Goal: Transaction & Acquisition: Complete application form

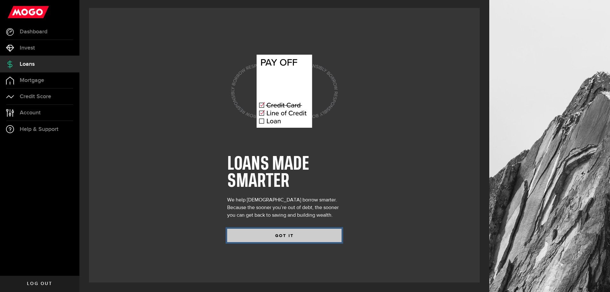
click at [280, 235] on button "GOT IT" at bounding box center [284, 235] width 114 height 13
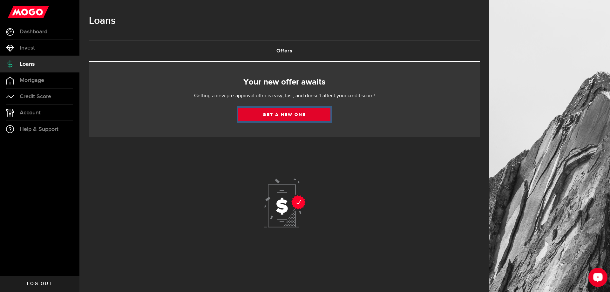
click at [288, 114] on link "Get a new one" at bounding box center [284, 114] width 92 height 13
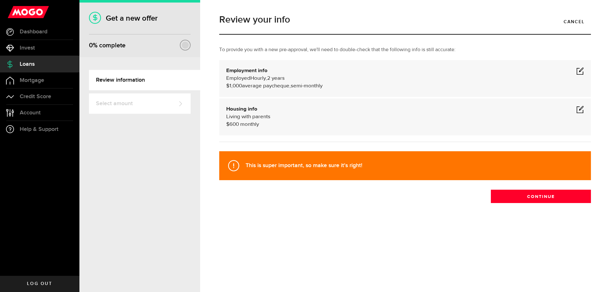
click at [578, 109] on span at bounding box center [580, 109] width 8 height 8
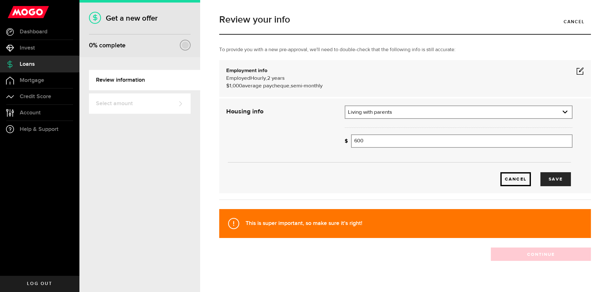
click at [504, 174] on link "Cancel" at bounding box center [515, 179] width 30 height 14
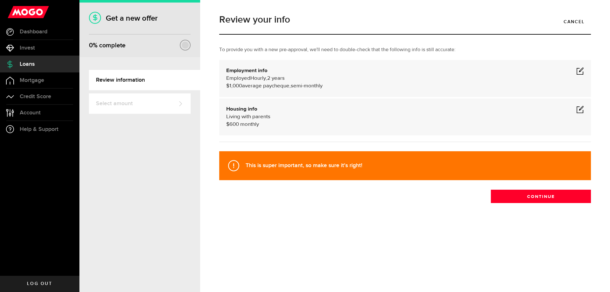
click at [579, 110] on span at bounding box center [580, 109] width 8 height 8
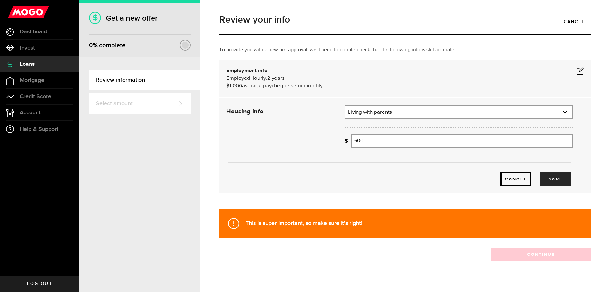
click at [514, 180] on link "Cancel" at bounding box center [515, 179] width 30 height 14
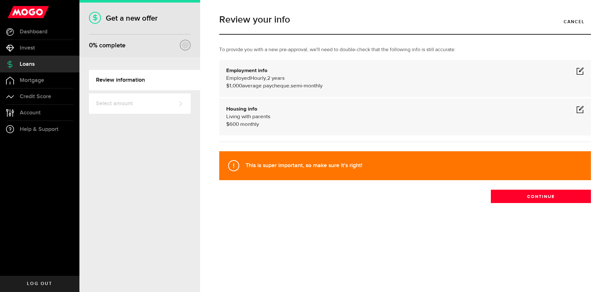
click at [350, 107] on div "Housing info Living with parents $ 600 monthly" at bounding box center [405, 116] width 358 height 23
click at [585, 115] on div "Housing info Living with parents $ 600 monthly Housing info Residential status …" at bounding box center [405, 116] width 372 height 37
click at [582, 110] on span at bounding box center [580, 109] width 8 height 8
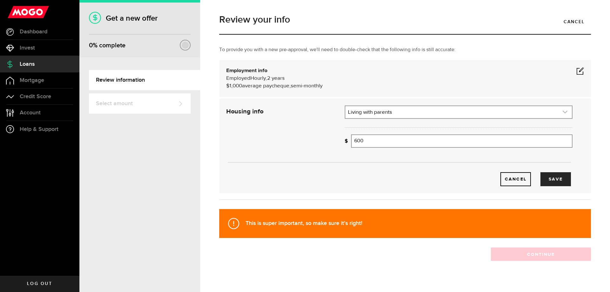
click at [372, 114] on link "expand select" at bounding box center [458, 112] width 226 height 12
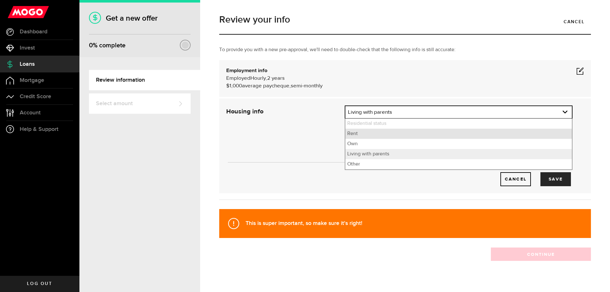
click at [373, 132] on li "Rent" at bounding box center [458, 134] width 226 height 10
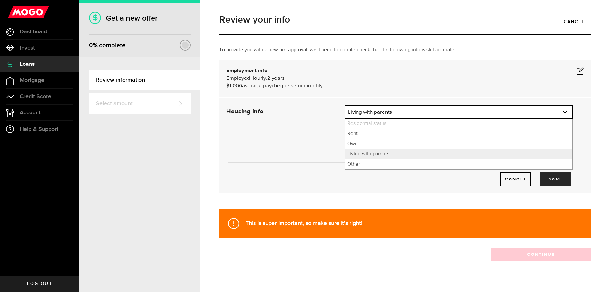
select select "Rent"
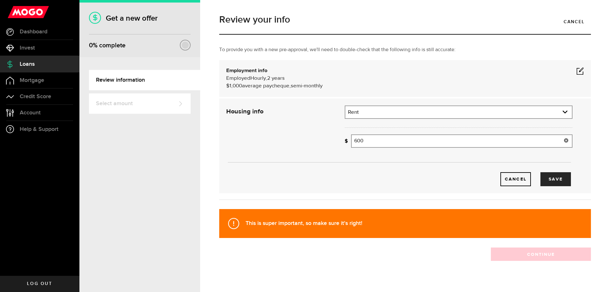
drag, startPoint x: 374, startPoint y: 143, endPoint x: 295, endPoint y: 136, distance: 79.7
click at [297, 136] on div "Housing info Residential status What's your residential status? Rent Residentia…" at bounding box center [399, 145] width 356 height 81
type input "745"
click at [537, 72] on div "Employment info Employed Hourly , 2 years (on maternity leave) undefined annual…" at bounding box center [405, 78] width 358 height 23
click at [588, 70] on div "To provide you with a new pre-approval, we'll need to double-check that the fol…" at bounding box center [404, 126] width 381 height 160
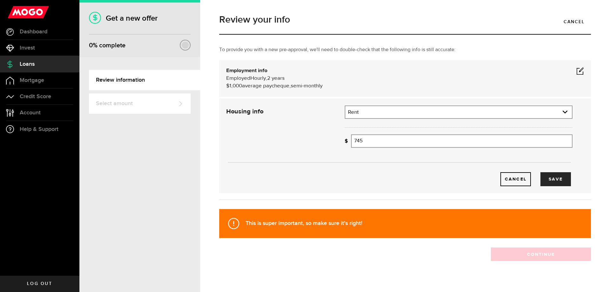
drag, startPoint x: 584, startPoint y: 70, endPoint x: 581, endPoint y: 71, distance: 3.4
click at [583, 70] on div "Employment info Employed Hourly , 2 years (on maternity leave) undefined annual…" at bounding box center [405, 78] width 372 height 37
click at [576, 67] on span at bounding box center [580, 71] width 8 height 8
select select "2"
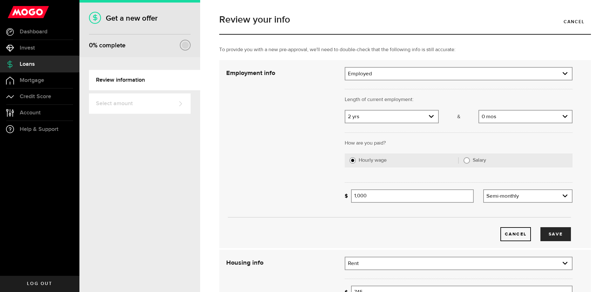
click at [572, 67] on div "Employment type What's your employment situation like? Employed Employment type…" at bounding box center [458, 73] width 237 height 13
click at [499, 125] on div at bounding box center [458, 132] width 237 height 16
click at [499, 117] on link "expand select" at bounding box center [525, 117] width 93 height 12
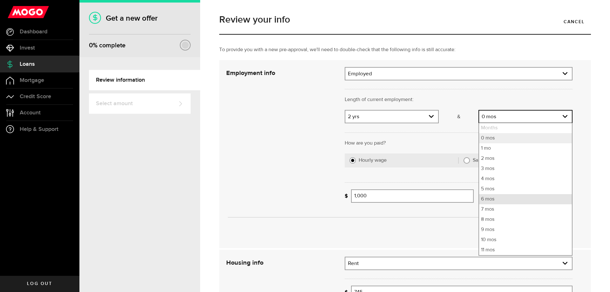
click at [495, 197] on li "6 mos" at bounding box center [525, 199] width 93 height 10
select select "6"
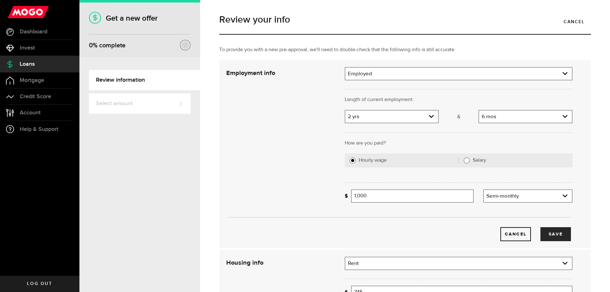
click at [266, 161] on div "Cancel Save" at bounding box center [399, 154] width 365 height 174
click at [558, 235] on button "Save" at bounding box center [555, 234] width 30 height 14
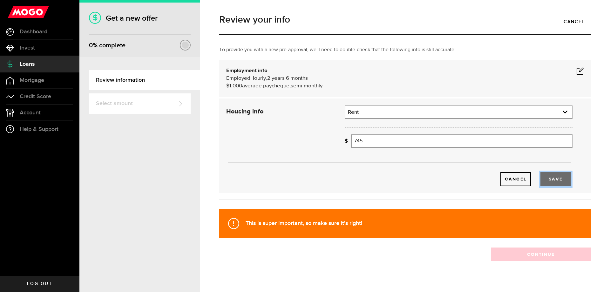
click at [554, 177] on button "Save" at bounding box center [555, 179] width 30 height 14
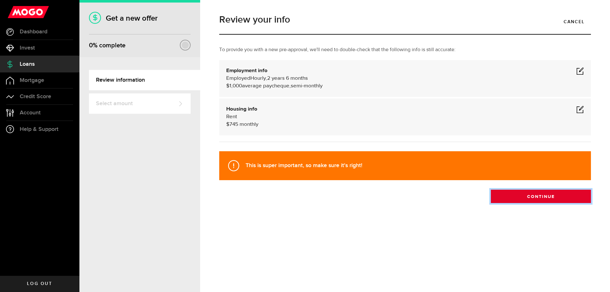
click at [527, 199] on button "Continue" at bounding box center [541, 196] width 100 height 13
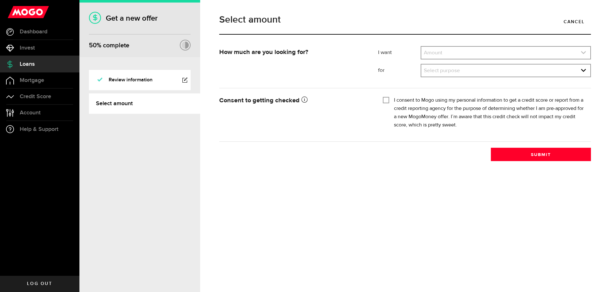
click at [484, 51] on link "expand select" at bounding box center [505, 53] width 169 height 12
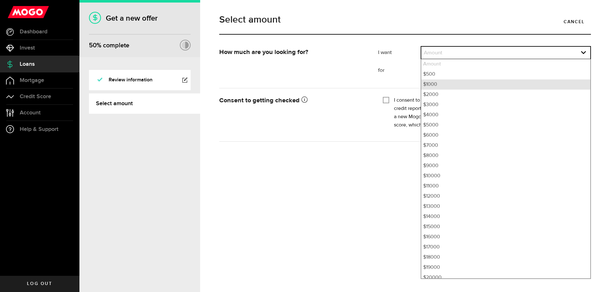
click at [473, 88] on li "$1000" at bounding box center [505, 84] width 169 height 10
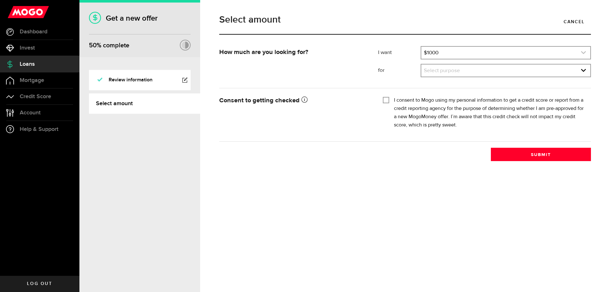
click at [450, 50] on link "expand select" at bounding box center [505, 53] width 169 height 12
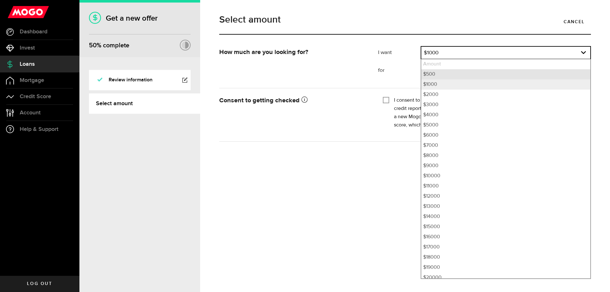
click at [451, 76] on li "$500" at bounding box center [505, 74] width 169 height 10
select select "500"
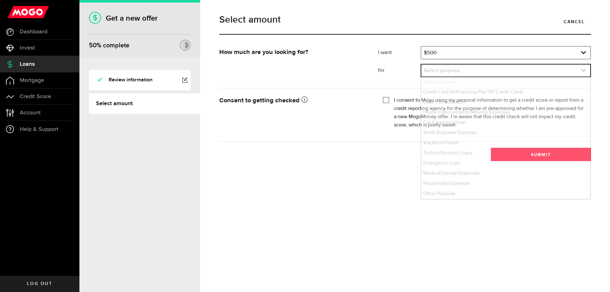
click at [445, 75] on link "expand select" at bounding box center [505, 70] width 169 height 12
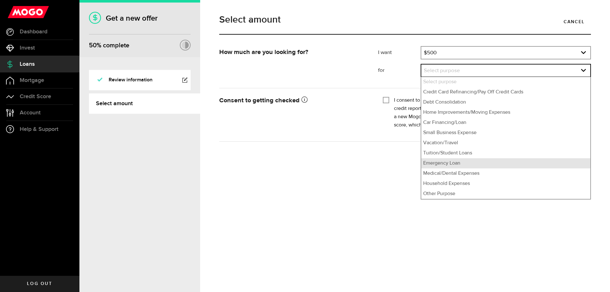
click at [473, 165] on li "Emergency Loan" at bounding box center [505, 163] width 169 height 10
select select "Emergency Loan"
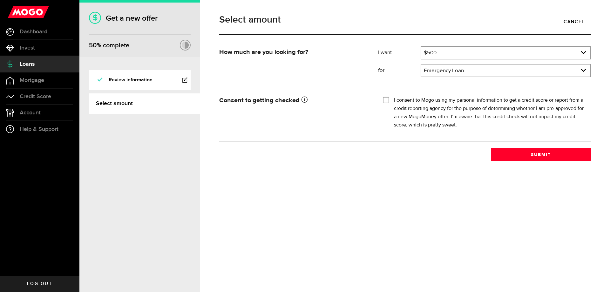
click at [387, 101] on input "I consent to Mogo using my personal information to get a credit score or report…" at bounding box center [386, 99] width 6 height 6
checkbox input "true"
click at [521, 157] on button "Submit" at bounding box center [541, 154] width 100 height 13
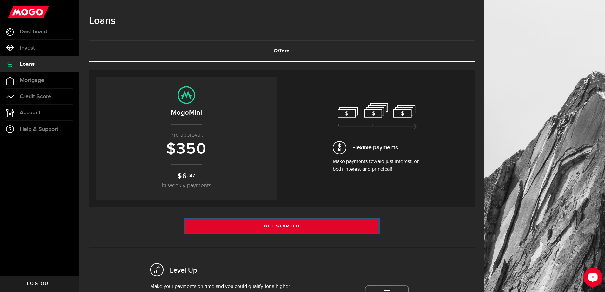
click at [251, 226] on link "Get Started" at bounding box center [281, 225] width 193 height 13
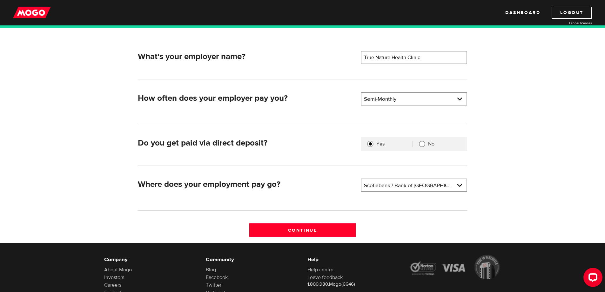
scroll to position [95, 0]
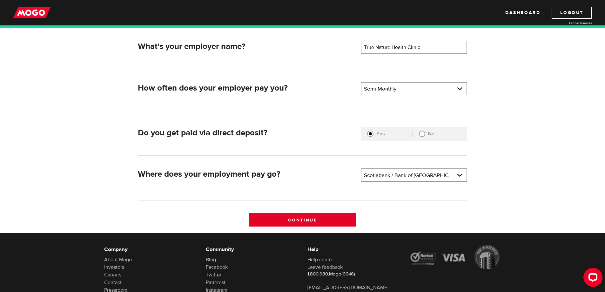
click at [306, 221] on input "Continue" at bounding box center [302, 219] width 106 height 13
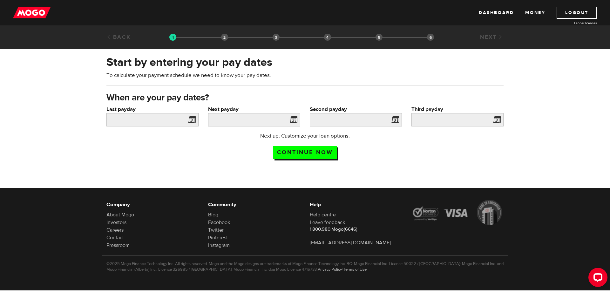
click at [191, 116] on span at bounding box center [191, 121] width 10 height 10
click at [191, 124] on span at bounding box center [191, 121] width 10 height 10
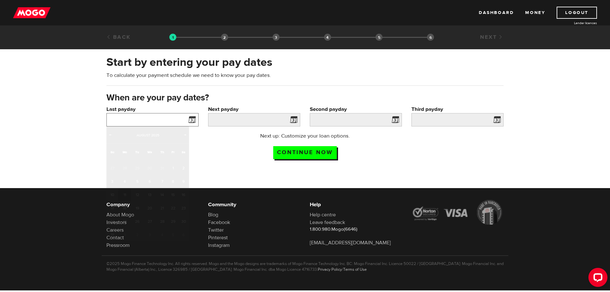
click at [167, 118] on input "Last payday" at bounding box center [152, 119] width 92 height 13
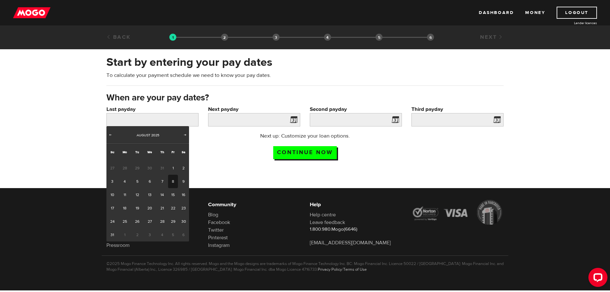
click at [173, 178] on link "8" at bounding box center [173, 181] width 10 height 13
type input "2025/08/08"
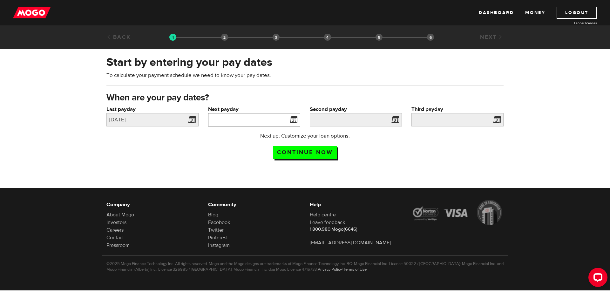
click at [285, 118] on input "Next payday" at bounding box center [254, 119] width 92 height 13
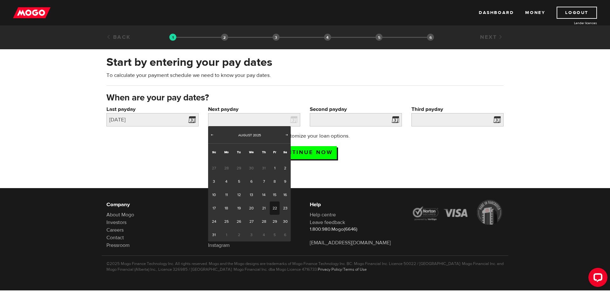
click at [274, 207] on link "22" at bounding box center [275, 207] width 10 height 13
type input "2025/08/22"
type input "2025/9/6"
type input "2025/9/21"
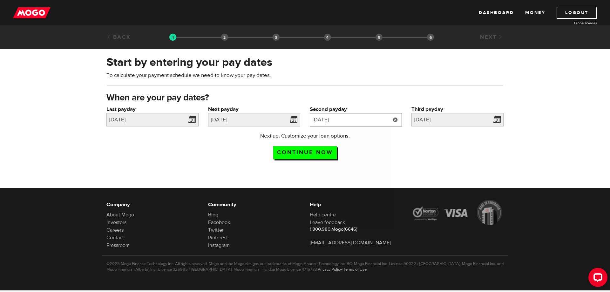
click at [366, 123] on input "2025/9/6" at bounding box center [356, 119] width 92 height 13
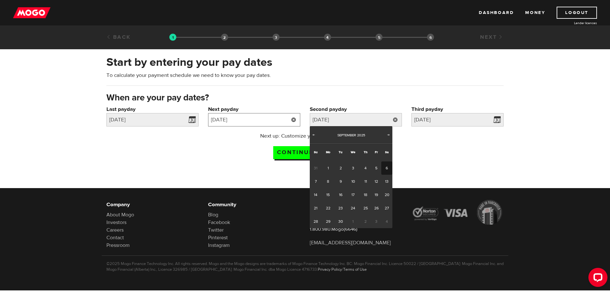
click at [227, 119] on input "2025/08/22" at bounding box center [254, 119] width 92 height 13
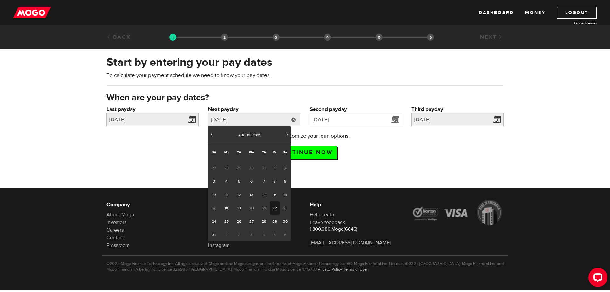
click at [353, 122] on input "2025/9/6" at bounding box center [356, 119] width 92 height 13
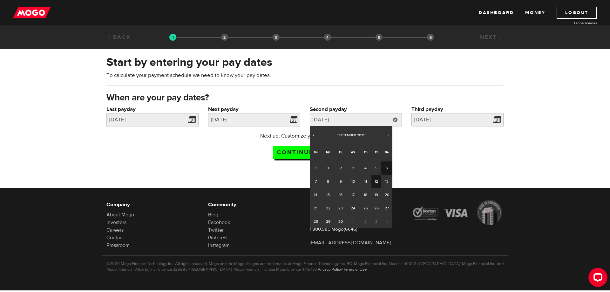
click at [373, 181] on link "12" at bounding box center [376, 181] width 10 height 13
type input "2025/09/12"
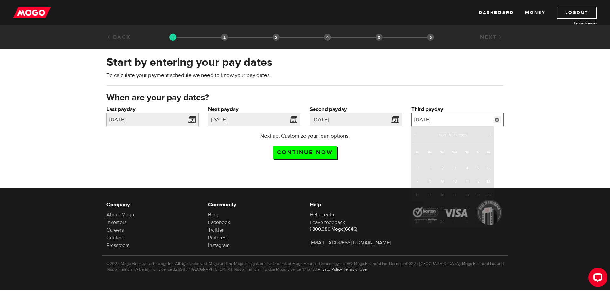
click at [448, 119] on input "2025/9/21" at bounding box center [457, 119] width 92 height 13
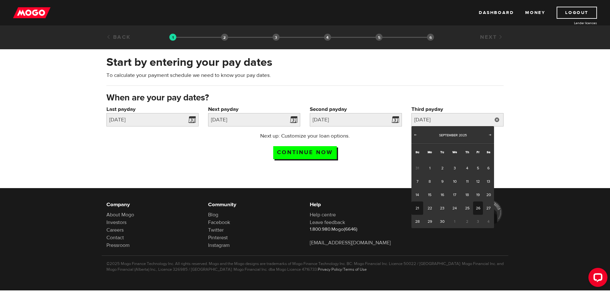
click at [480, 206] on link "26" at bounding box center [478, 207] width 10 height 13
type input "2025/09/26"
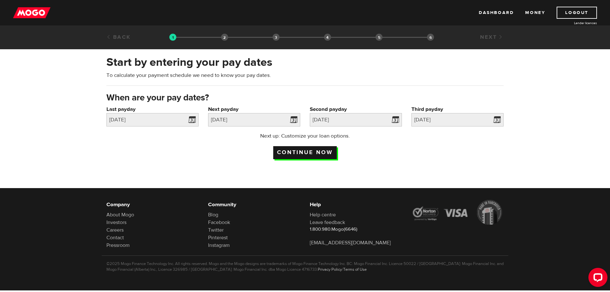
click at [306, 152] on input "Continue now" at bounding box center [305, 152] width 64 height 13
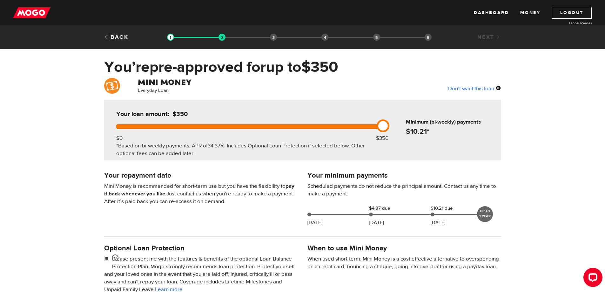
scroll to position [127, 0]
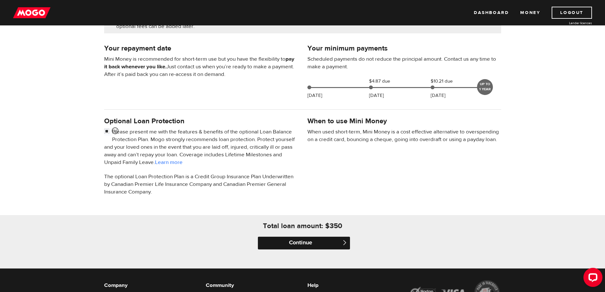
click at [305, 243] on input "Continue" at bounding box center [304, 243] width 92 height 13
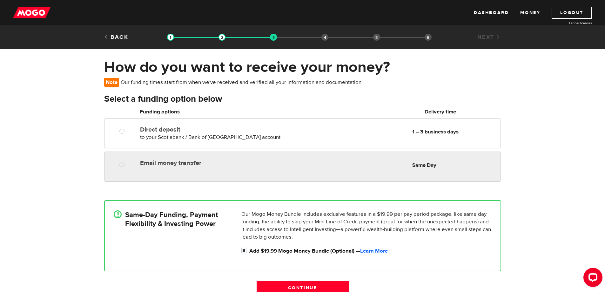
radio input "true"
click at [182, 169] on div "Email money transfer Delivery in Same Day Same Day" at bounding box center [302, 166] width 396 height 30
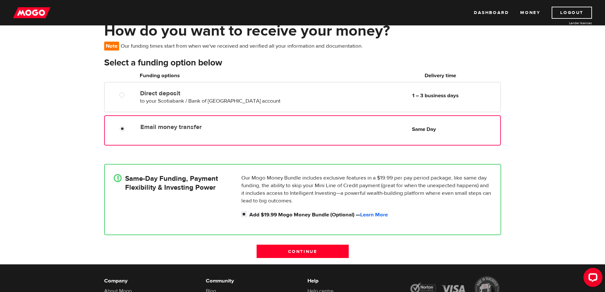
scroll to position [95, 0]
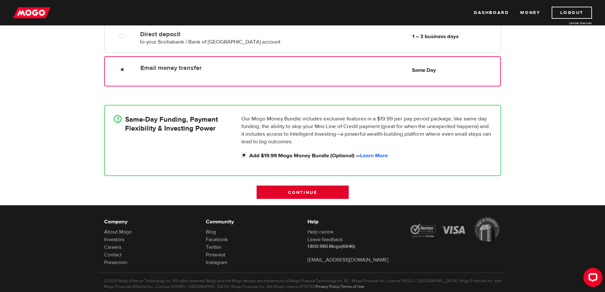
click at [307, 192] on input "Continue" at bounding box center [303, 191] width 92 height 13
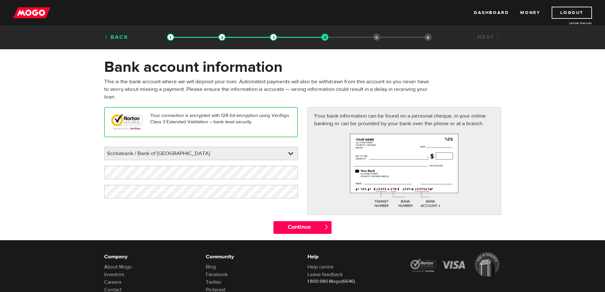
click at [114, 36] on link "Back" at bounding box center [116, 37] width 24 height 7
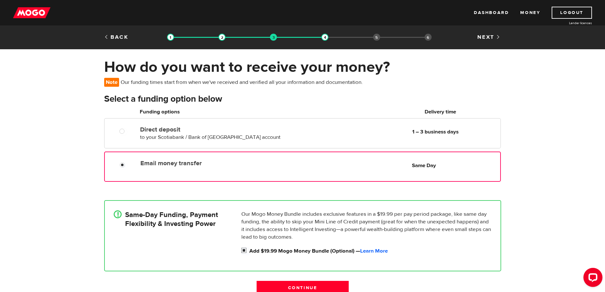
click at [242, 252] on input "Add $19.99 Mogo Money Bundle (Optional) — Learn More" at bounding box center [245, 251] width 8 height 8
checkbox input "false"
radio input "false"
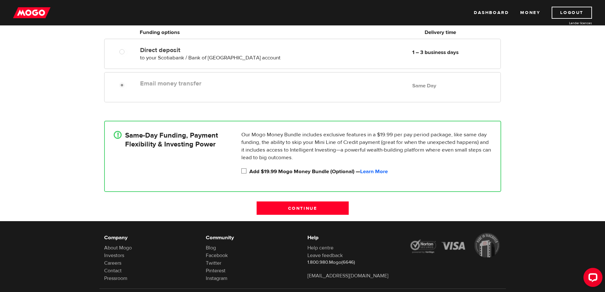
scroll to position [49, 0]
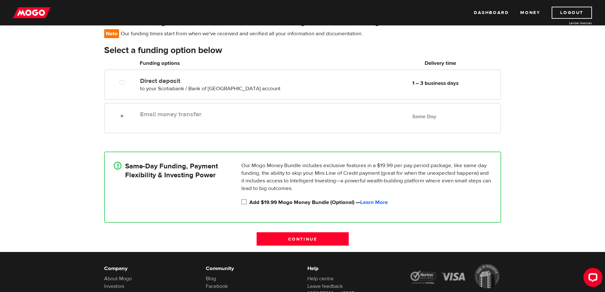
click at [242, 200] on input "Add $19.99 Mogo Money Bundle (Optional) — Learn More" at bounding box center [245, 202] width 8 height 8
checkbox input "true"
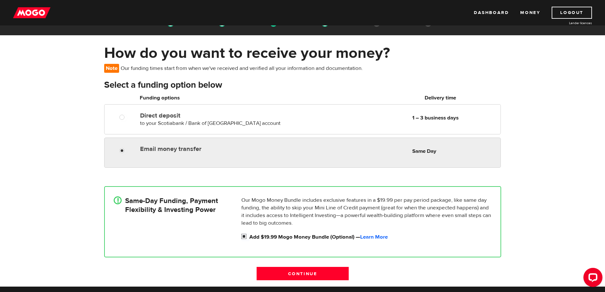
scroll to position [0, 0]
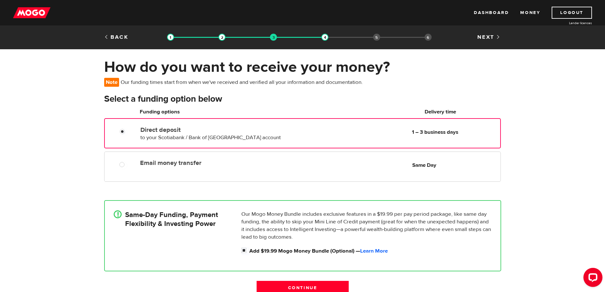
radio input "true"
click at [149, 130] on label "Direct deposit" at bounding box center [213, 130] width 146 height 8
click at [128, 130] on input "Direct deposit" at bounding box center [124, 132] width 8 height 8
click at [308, 285] on input "Continue" at bounding box center [303, 287] width 92 height 13
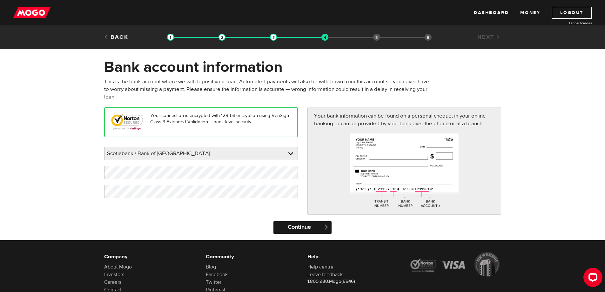
click at [291, 227] on input "Continue" at bounding box center [302, 227] width 58 height 13
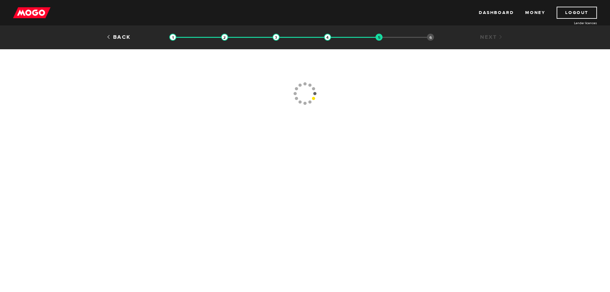
type input "[PHONE_NUMBER]"
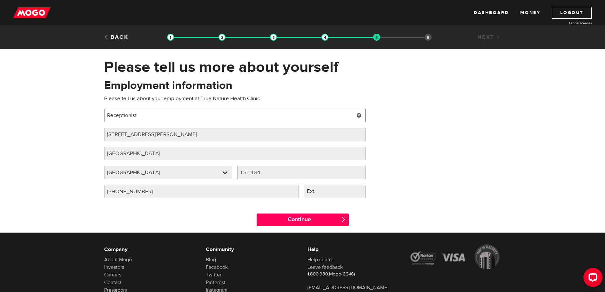
drag, startPoint x: 183, startPoint y: 112, endPoint x: 0, endPoint y: 83, distance: 184.9
click at [0, 83] on div "Please tell us more about yourself Oops! Please review the areas highlighted be…" at bounding box center [302, 145] width 605 height 175
type input "Medical Office Assistant"
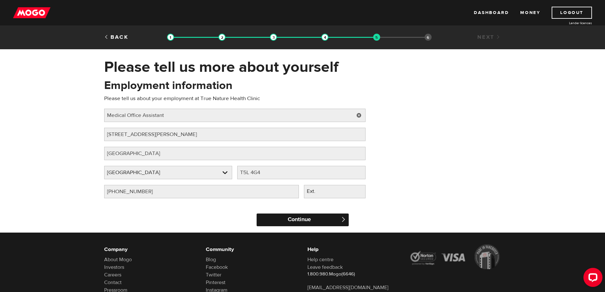
click at [300, 220] on input "Continue" at bounding box center [303, 219] width 92 height 13
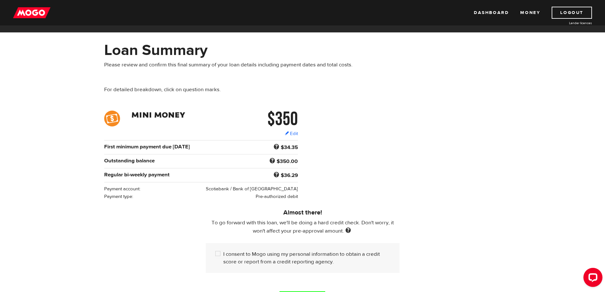
scroll to position [32, 0]
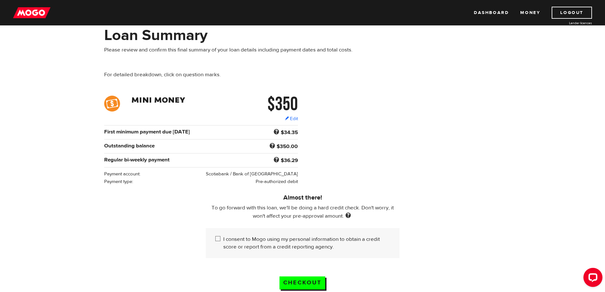
click at [223, 239] on input "I consent to Mogo using my personal information to obtain a credit score or rep…" at bounding box center [219, 239] width 8 height 8
checkbox input "true"
click at [300, 281] on input "Checkout" at bounding box center [302, 282] width 46 height 13
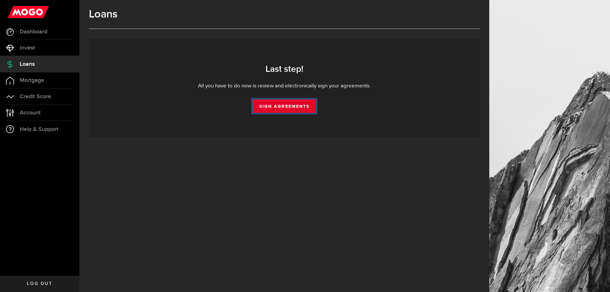
click at [291, 105] on link "Sign Agreements" at bounding box center [284, 105] width 63 height 13
